Goal: Transaction & Acquisition: Purchase product/service

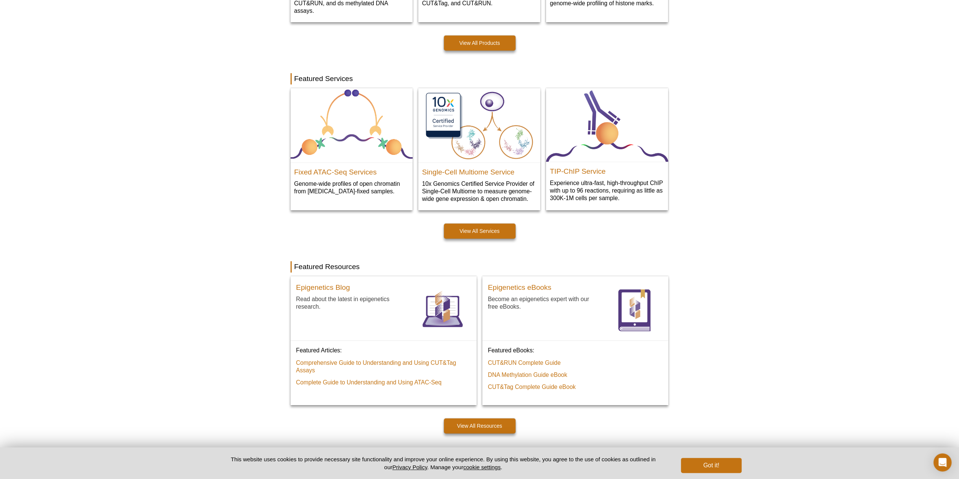
scroll to position [478, 0]
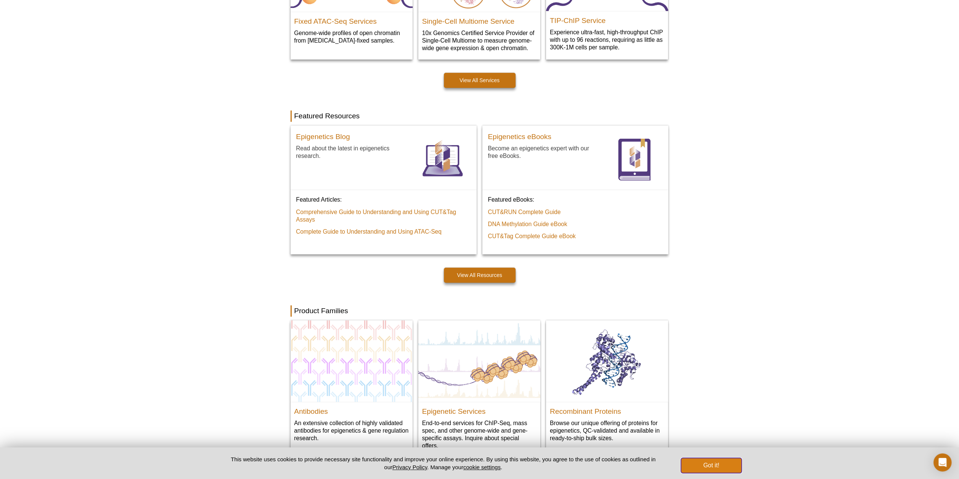
click at [711, 463] on button "Got it!" at bounding box center [711, 465] width 60 height 15
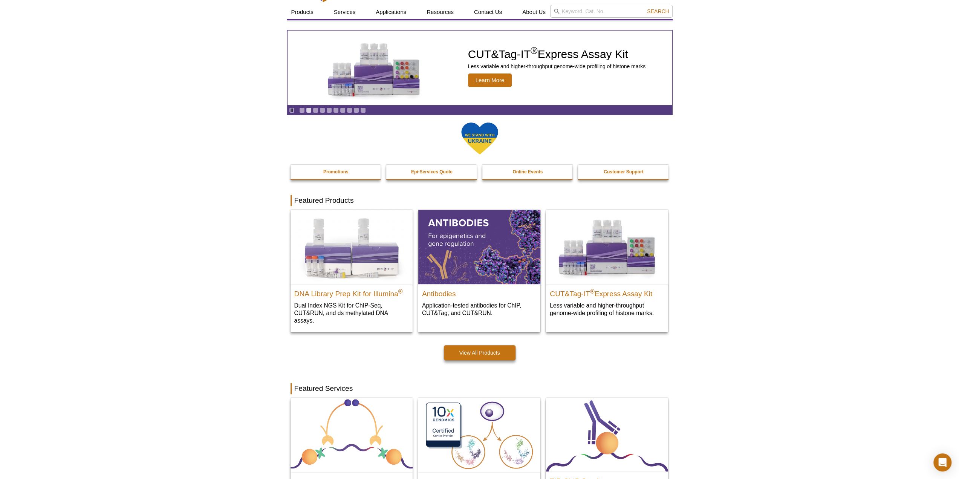
scroll to position [0, 0]
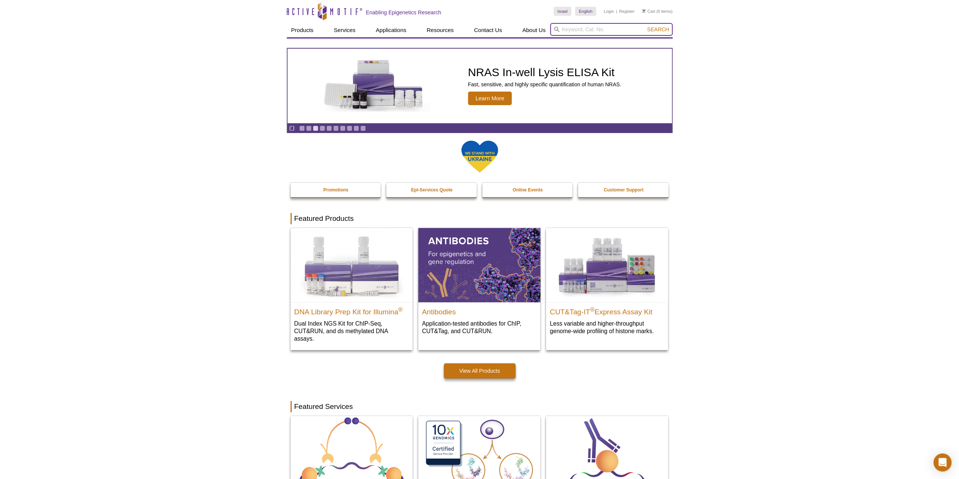
click at [606, 32] on input "search" at bounding box center [611, 29] width 122 height 13
paste input "39763"
type input "39763"
click at [644, 26] on button "Search" at bounding box center [657, 29] width 26 height 7
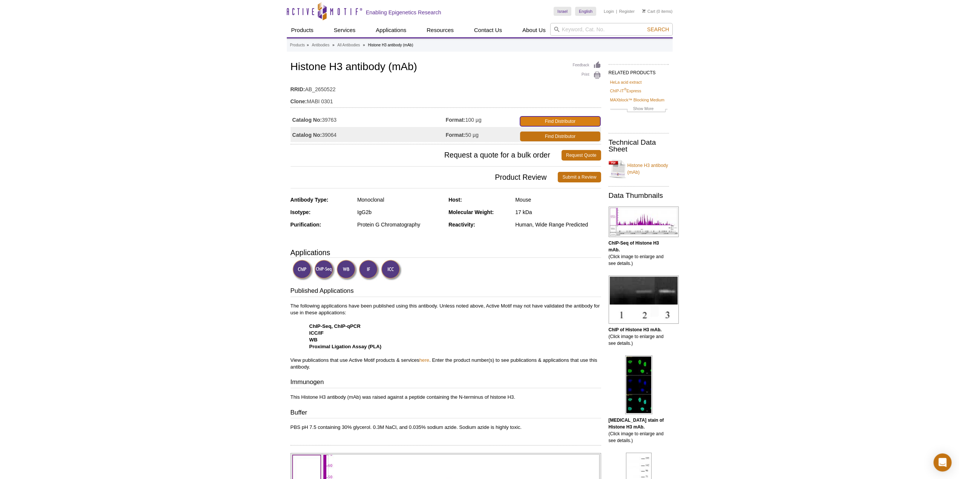
click at [569, 118] on link "Find Distributor" at bounding box center [560, 121] width 80 height 10
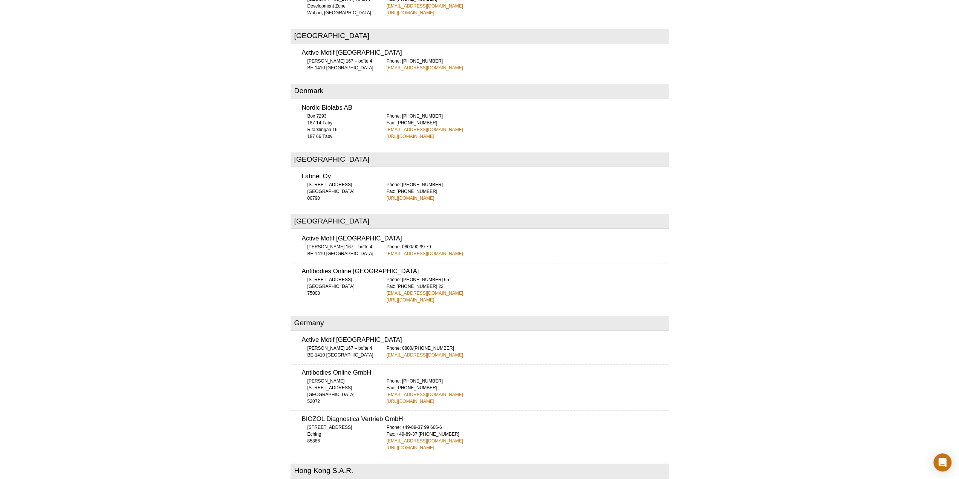
scroll to position [792, 0]
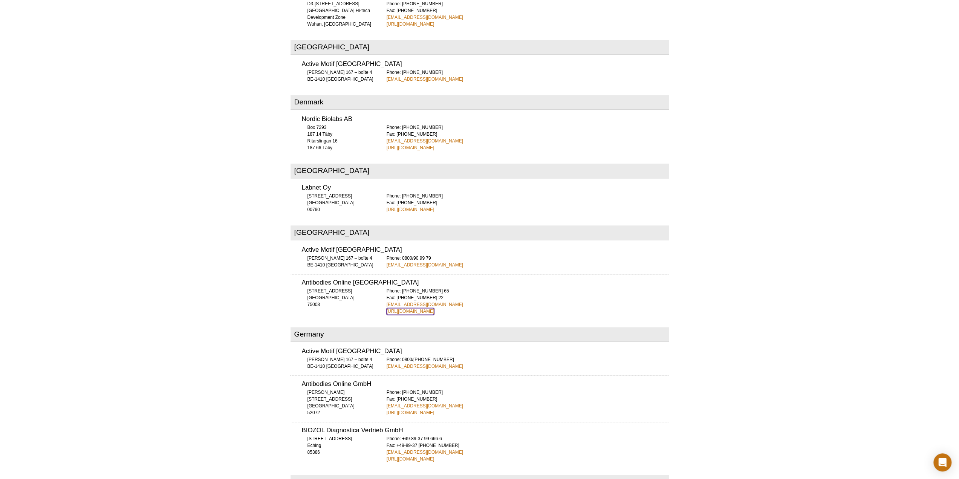
click at [419, 308] on link "http://www.anticorps-enligne.fr" at bounding box center [410, 311] width 48 height 7
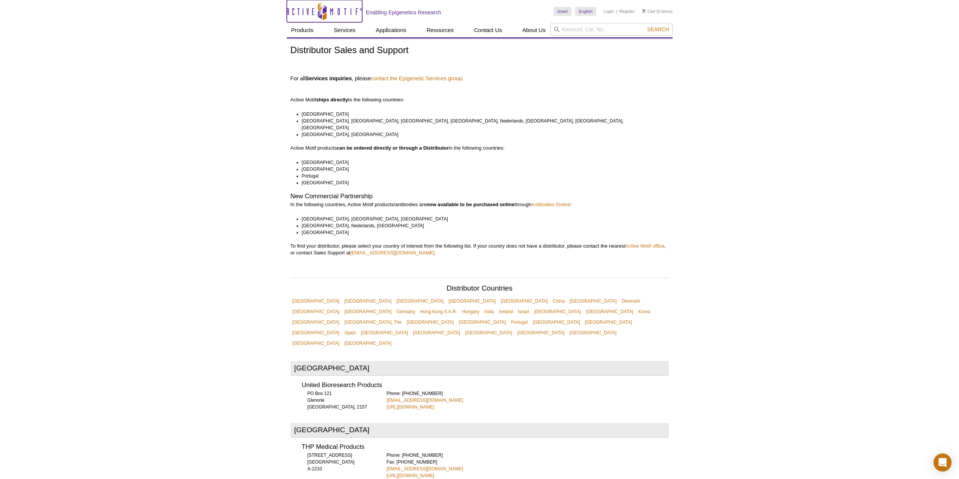
click at [295, 12] on icon "Active Motif Logo" at bounding box center [324, 11] width 75 height 18
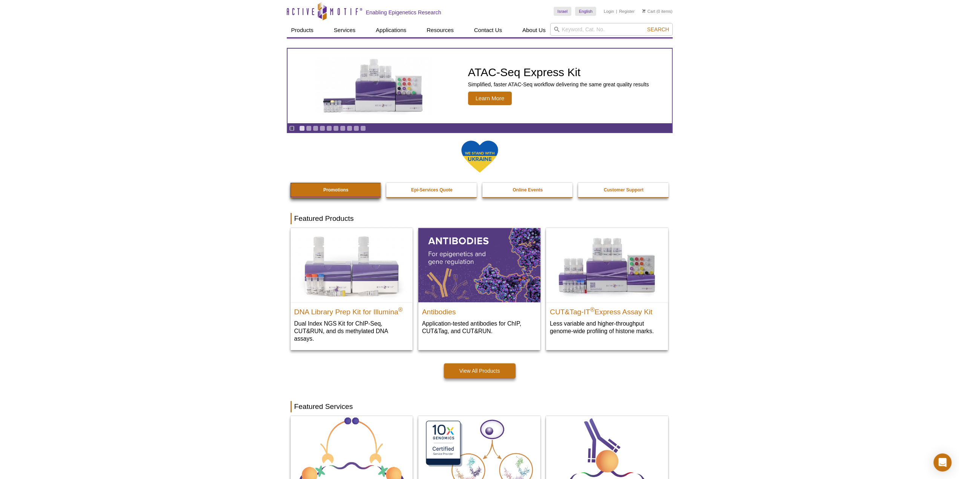
click at [319, 195] on link "Promotions" at bounding box center [335, 190] width 91 height 14
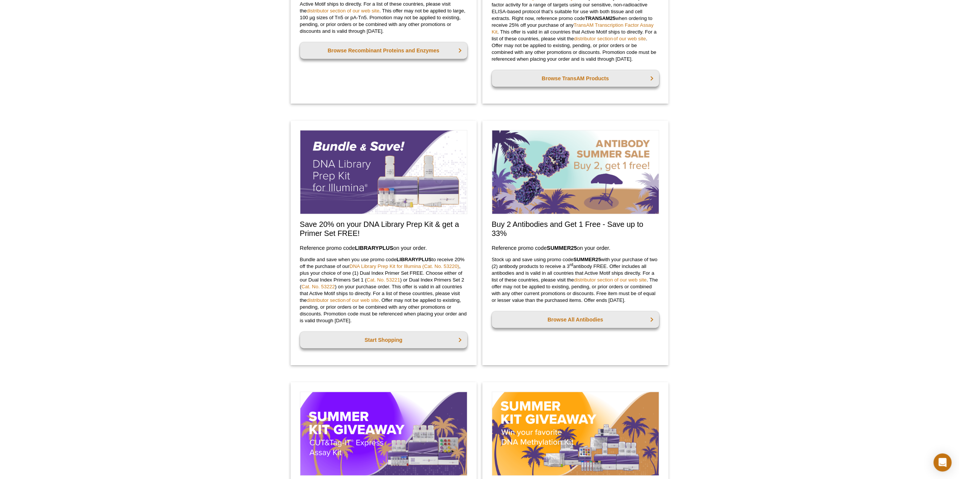
scroll to position [565, 0]
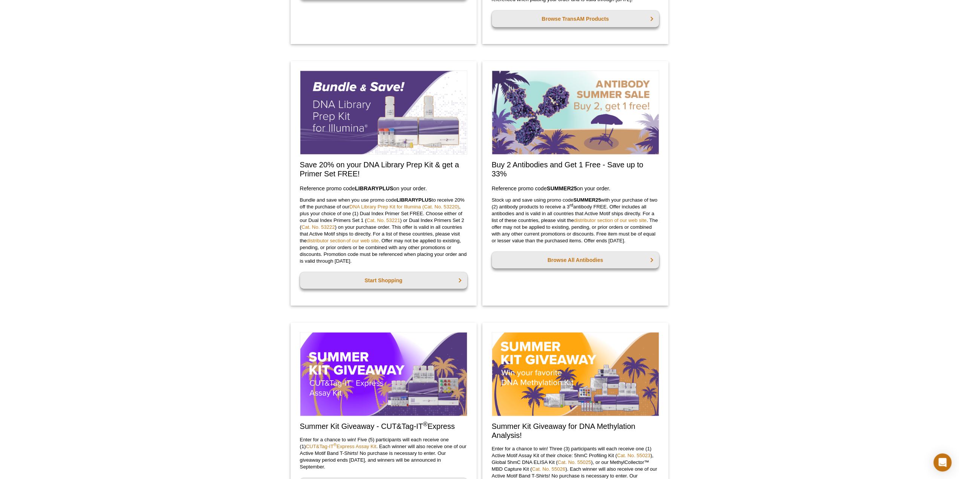
click at [576, 154] on img at bounding box center [575, 112] width 167 height 84
click at [576, 171] on h2 "Buy 2 Antibodies and Get 1 Free - Save up to 33%" at bounding box center [575, 169] width 167 height 18
drag, startPoint x: 552, startPoint y: 206, endPoint x: 588, endPoint y: 206, distance: 35.8
click at [588, 206] on p "Stock up and save using promo code SUMMER25 with your purchase of two (2) antib…" at bounding box center [575, 220] width 167 height 47
click at [607, 206] on p "Stock up and save using promo code SUMMER25 with your purchase of two (2) antib…" at bounding box center [575, 220] width 167 height 47
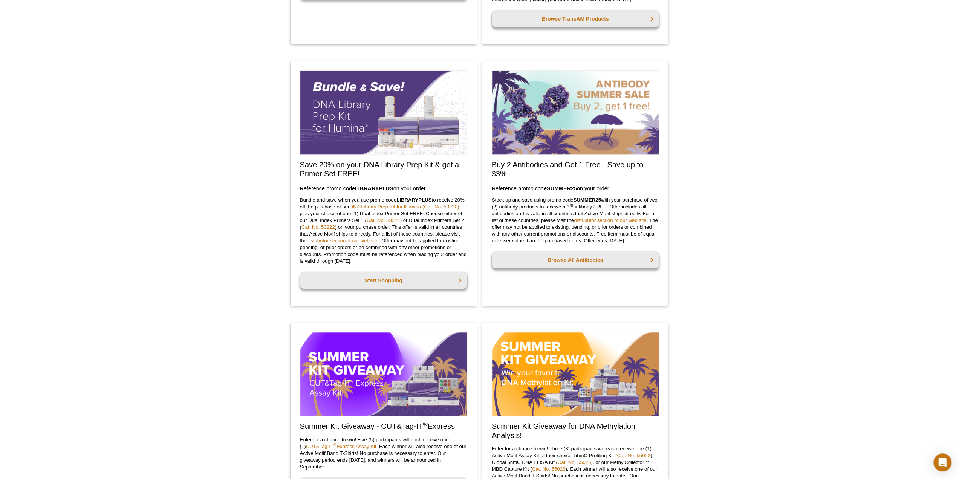
drag, startPoint x: 493, startPoint y: 241, endPoint x: 673, endPoint y: 247, distance: 179.8
click at [673, 247] on div "Active Motif Logo Enabling Epigenetics Research 0 Search Skip to content Active…" at bounding box center [479, 189] width 959 height 1509
click at [652, 240] on p "Stock up and save using promo code SUMMER25 with your purchase of two (2) antib…" at bounding box center [575, 220] width 167 height 47
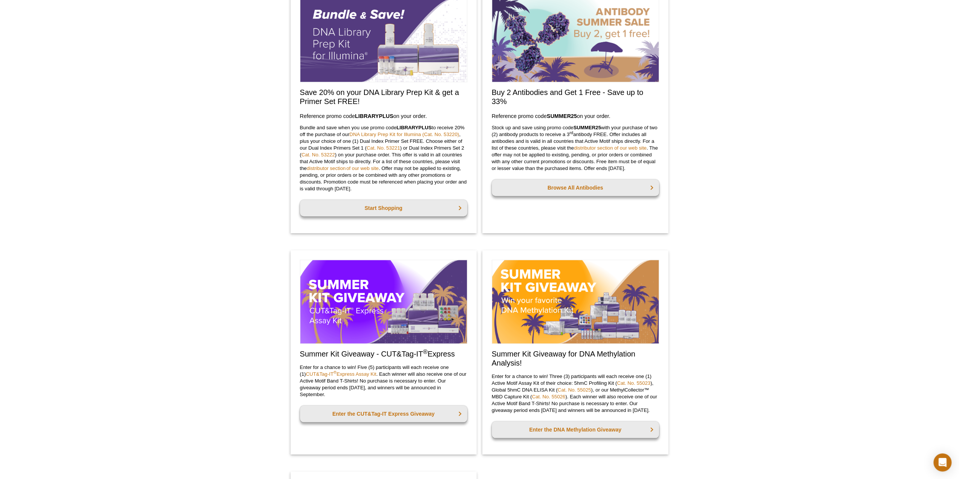
scroll to position [640, 0]
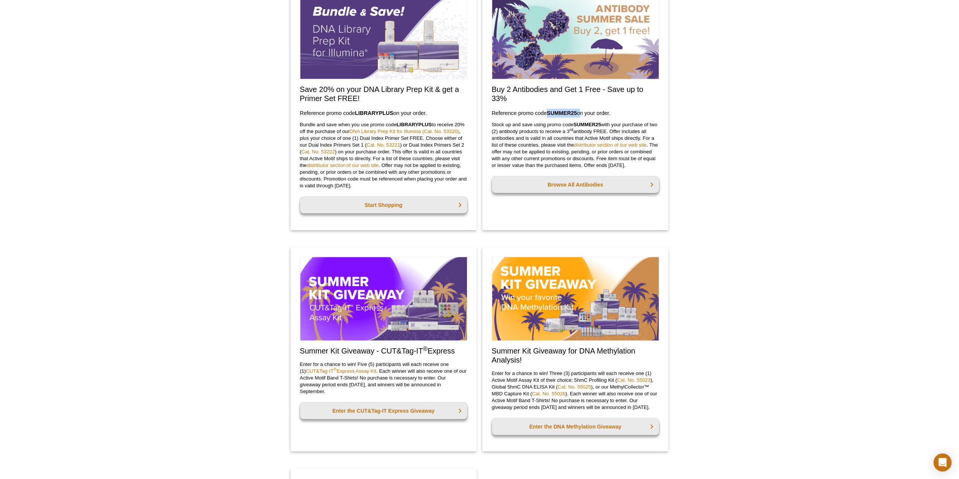
drag, startPoint x: 548, startPoint y: 112, endPoint x: 580, endPoint y: 111, distance: 31.6
click at [580, 111] on h3 "Reference promo code  SUMMER25  on your order." at bounding box center [575, 112] width 167 height 9
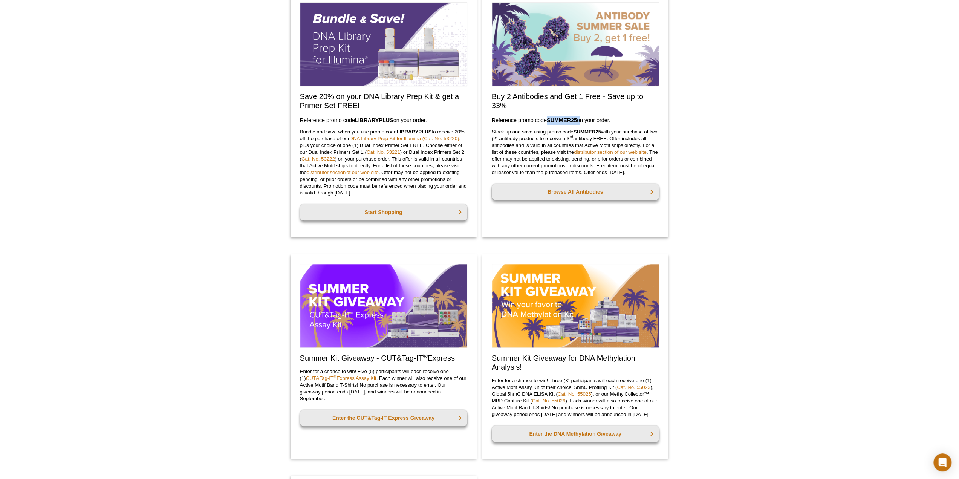
scroll to position [603, 0]
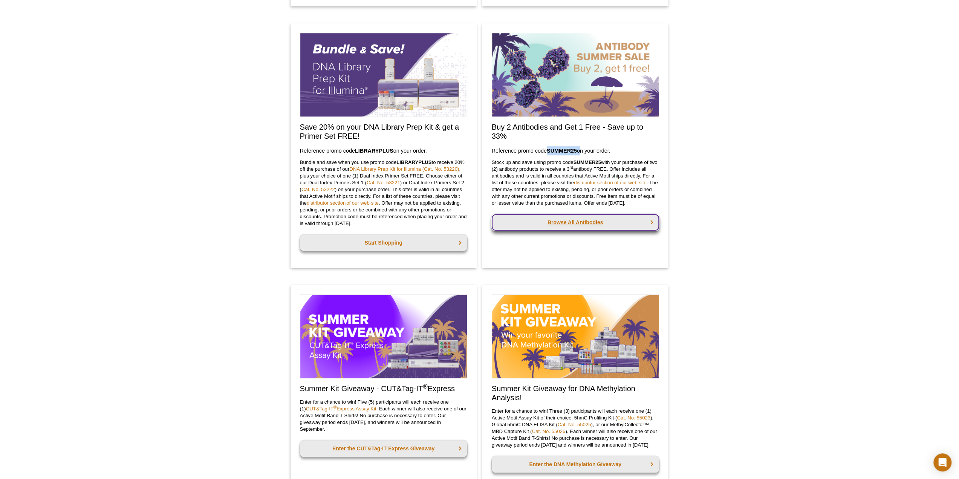
click at [582, 228] on link "Browse All Antibodies" at bounding box center [575, 222] width 167 height 17
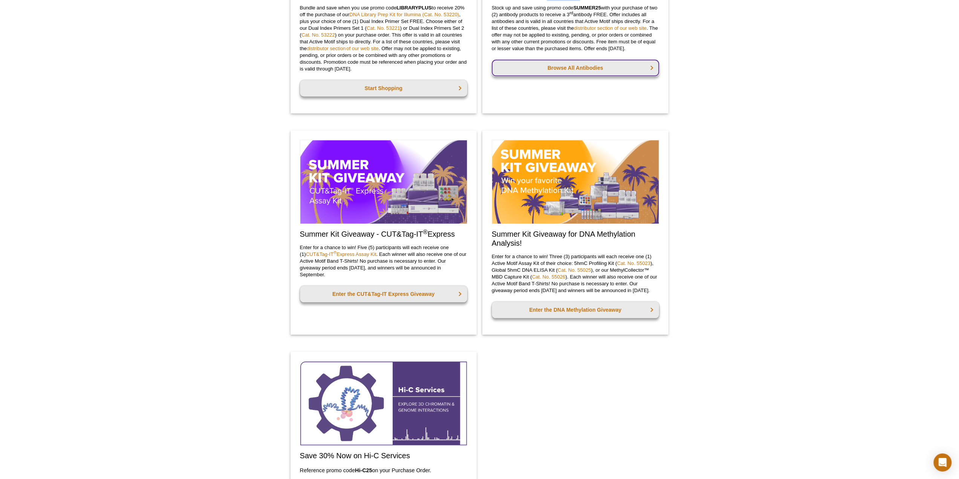
scroll to position [791, 0]
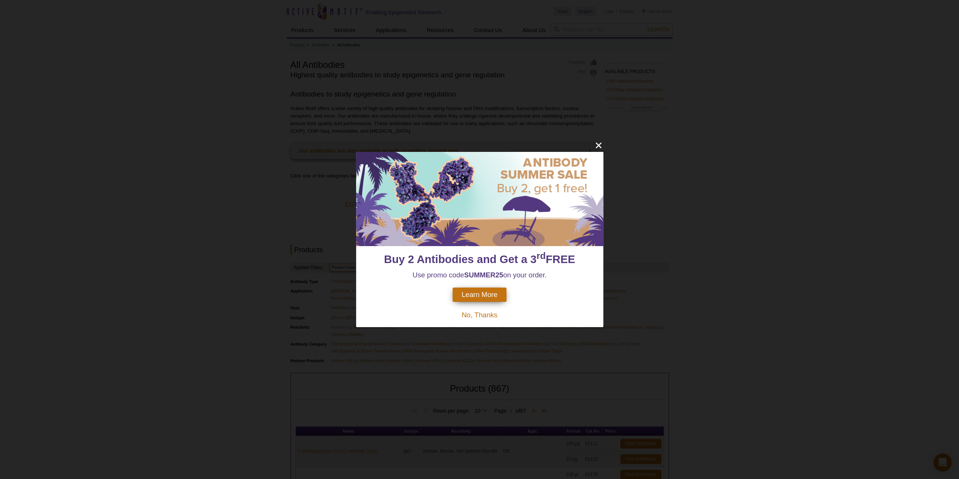
click at [483, 296] on span "Learn More" at bounding box center [479, 294] width 36 height 8
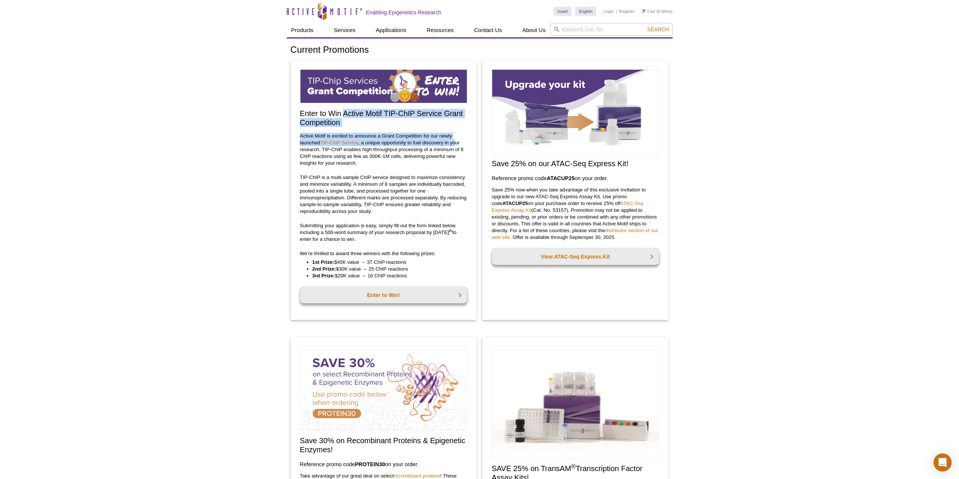
drag, startPoint x: 344, startPoint y: 110, endPoint x: 457, endPoint y: 141, distance: 117.2
click at [457, 141] on div "Enter to Win Active Motif TIP-ChIP Service Grant Competition Active Motif is ex…" at bounding box center [383, 190] width 186 height 260
click at [449, 189] on p "TIP-ChIP is a multi-sample ChIP service designed to maximize consistency and mi…" at bounding box center [383, 194] width 167 height 41
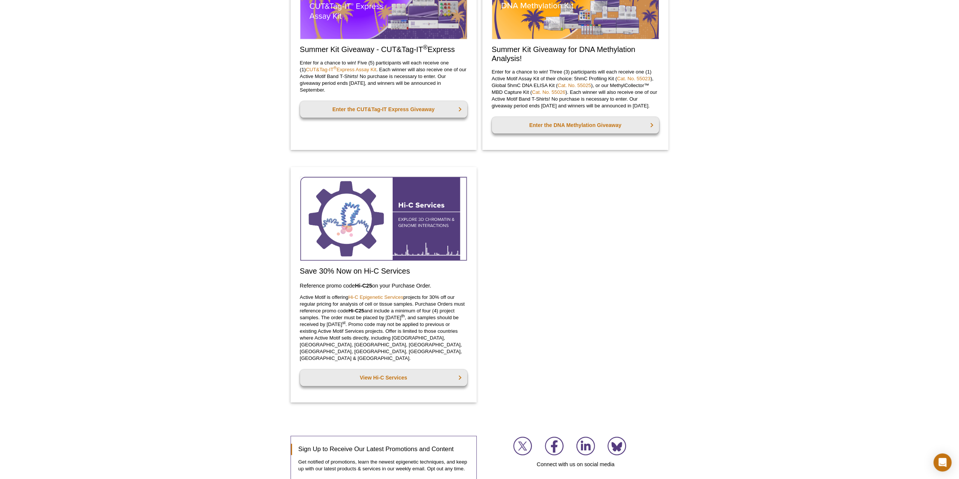
scroll to position [1109, 0]
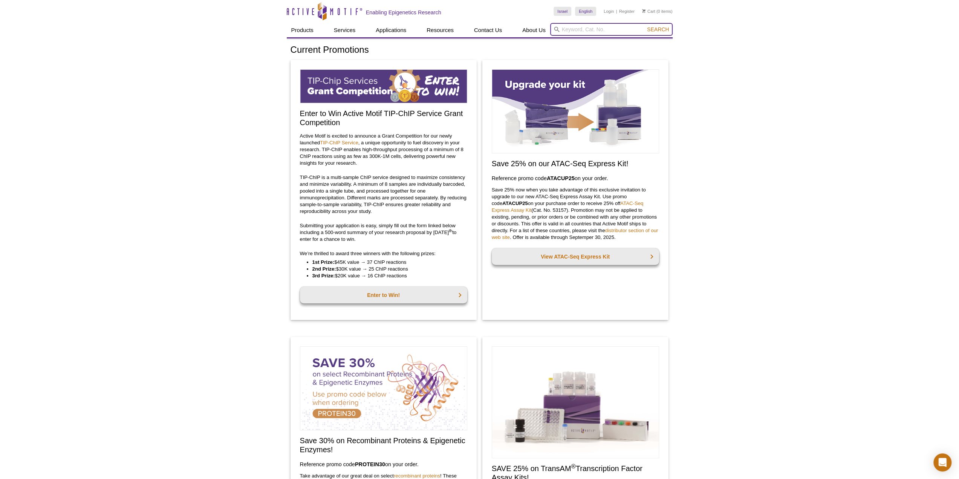
click at [570, 27] on input "search" at bounding box center [611, 29] width 122 height 13
paste input "39763"
type input "39763"
click at [658, 28] on span "Search" at bounding box center [658, 29] width 22 height 6
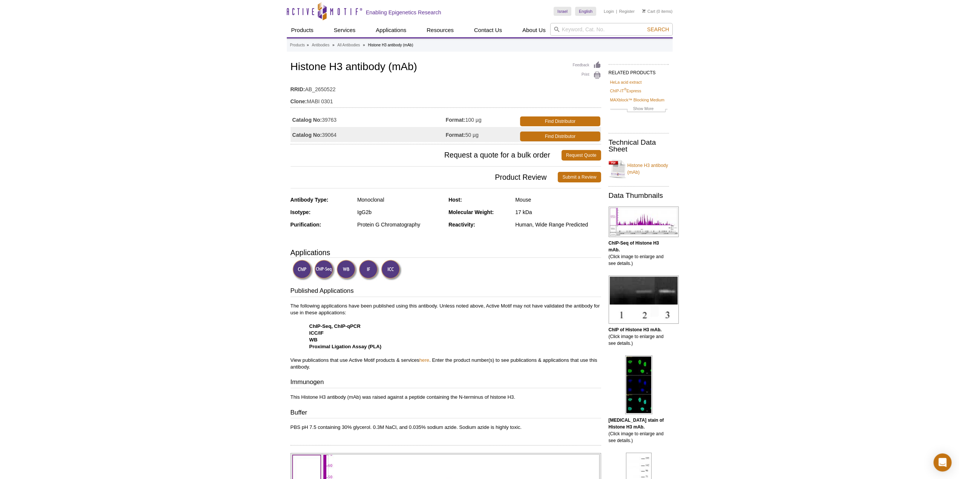
click at [354, 116] on td "Catalog No: 39763" at bounding box center [367, 119] width 155 height 15
drag, startPoint x: 330, startPoint y: 135, endPoint x: 378, endPoint y: 139, distance: 48.4
click at [378, 139] on td "Catalog No: 39064" at bounding box center [367, 134] width 155 height 15
click at [386, 168] on h3 "Product Review Submit a Review" at bounding box center [445, 177] width 310 height 18
click at [559, 136] on link "Find Distributor" at bounding box center [560, 136] width 80 height 10
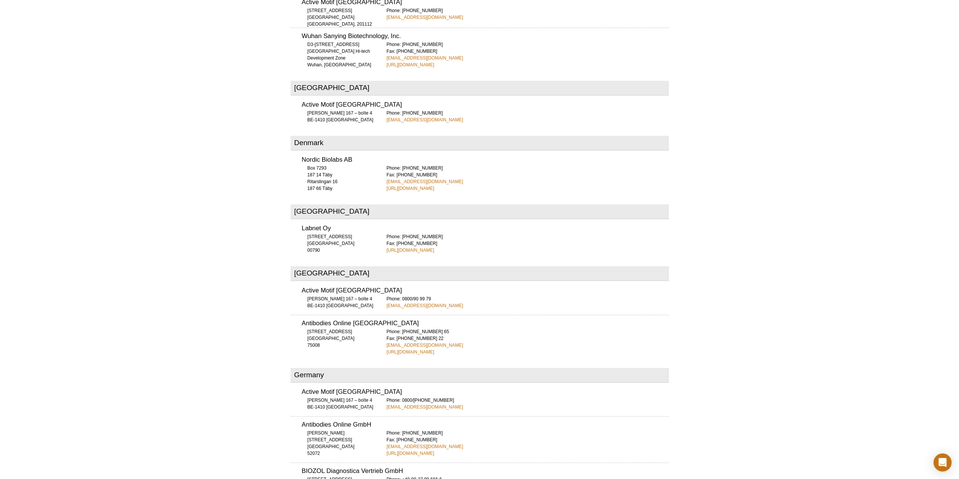
scroll to position [755, 0]
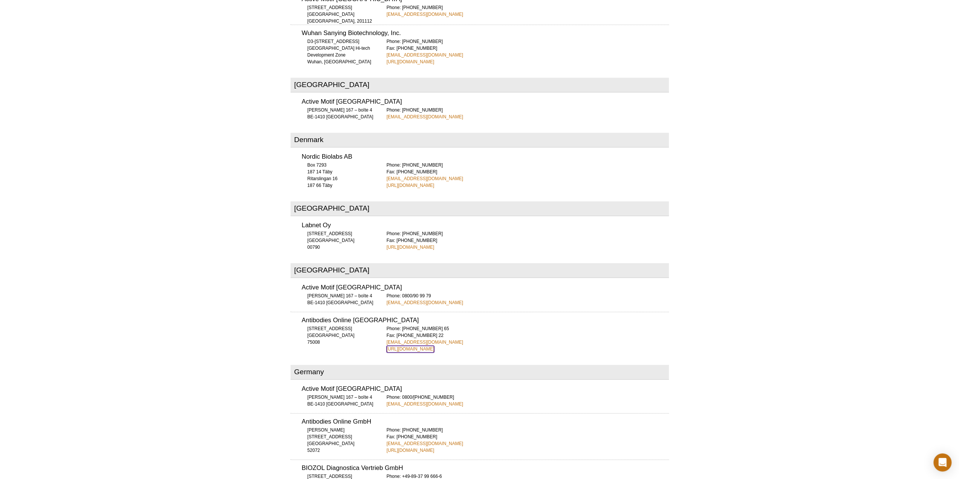
click at [424, 345] on link "[URL][DOMAIN_NAME]" at bounding box center [410, 348] width 48 height 7
